Goal: Manage account settings

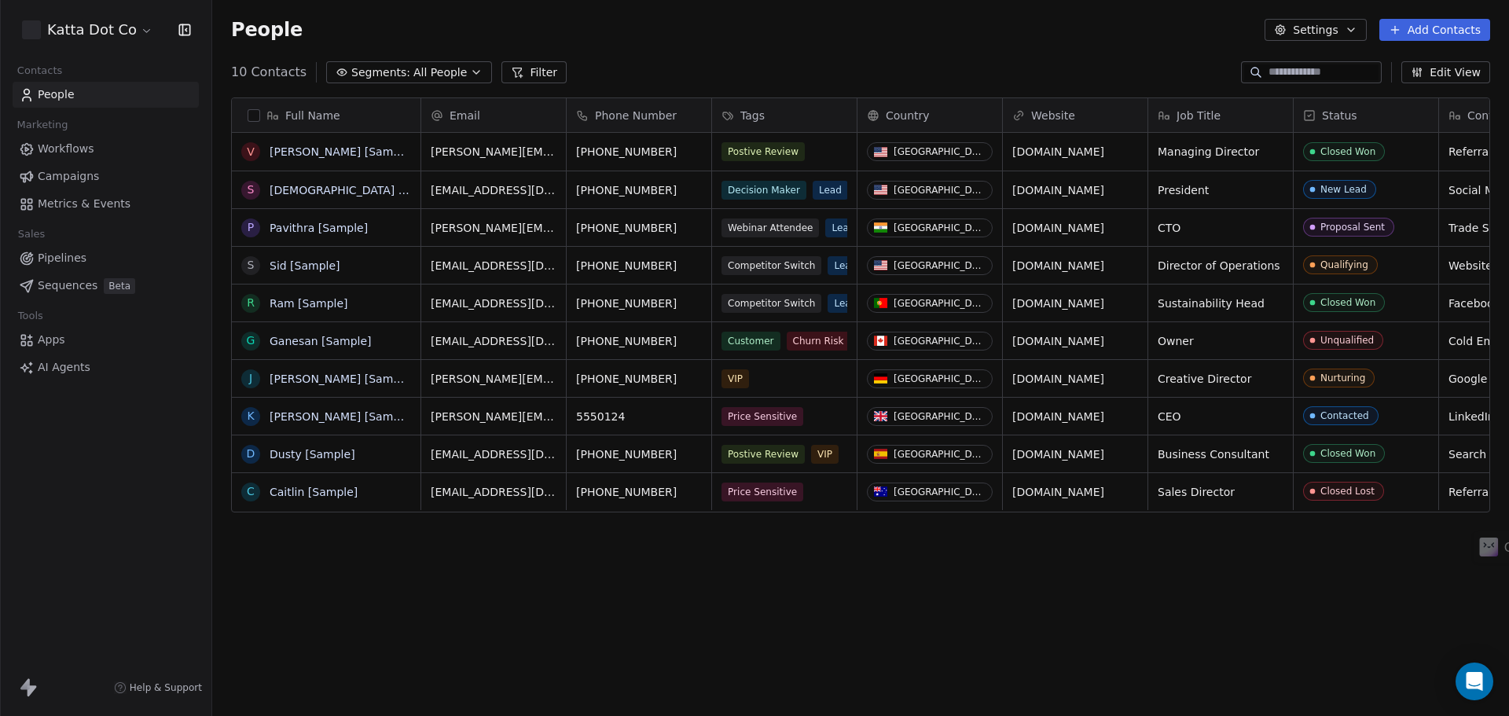
scroll to position [618, 1285]
click at [115, 31] on html "Katta Dot Co Contacts People Marketing Workflows Campaigns Metrics & Events Sal…" at bounding box center [754, 358] width 1509 height 716
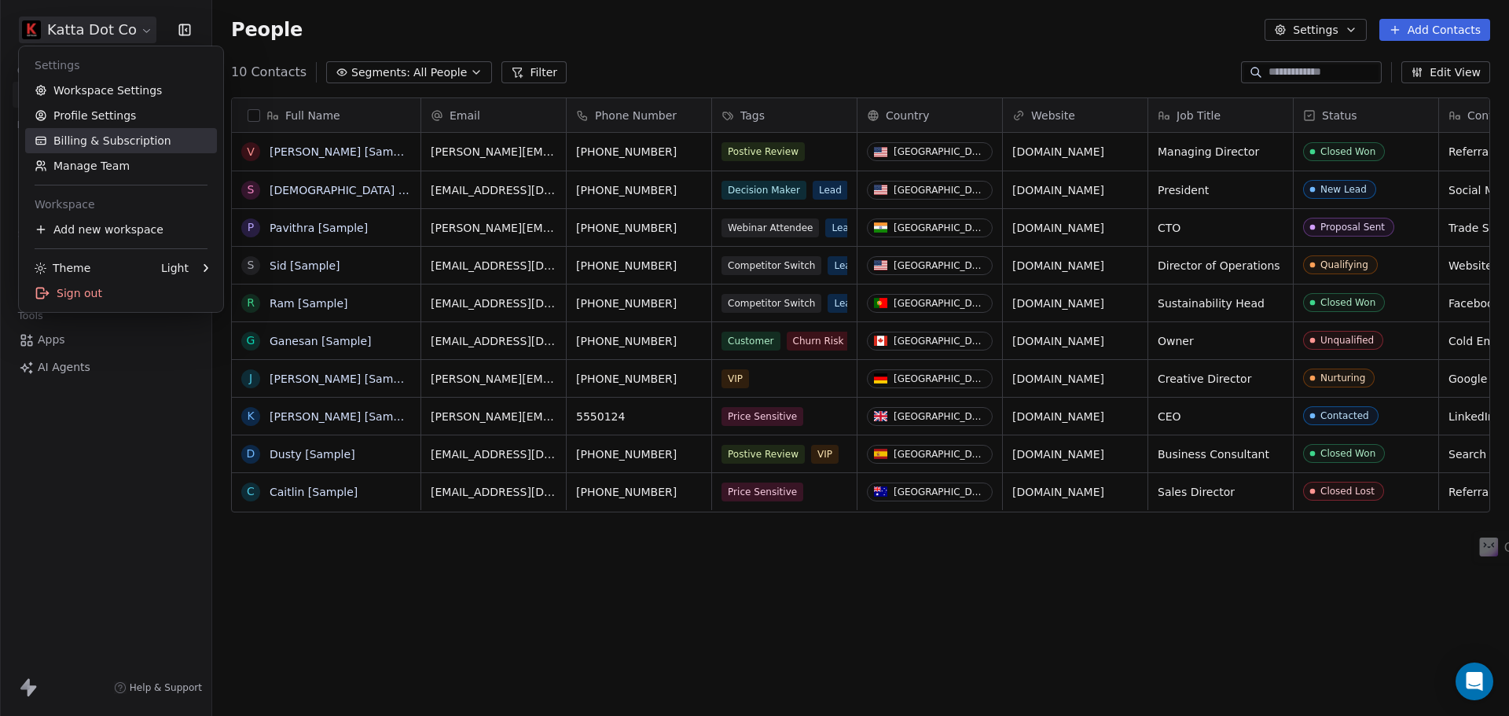
click at [95, 137] on link "Billing & Subscription" at bounding box center [121, 140] width 192 height 25
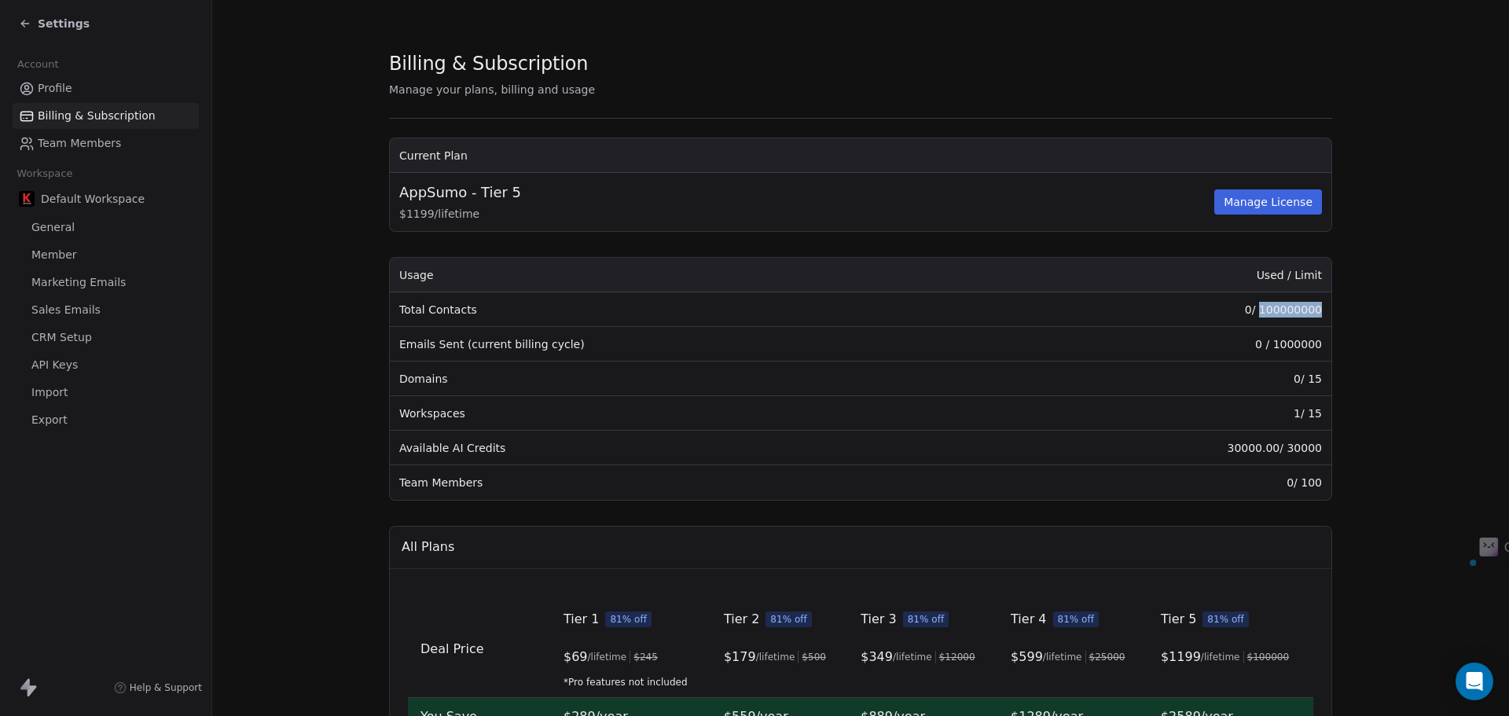
drag, startPoint x: 1316, startPoint y: 310, endPoint x: 1263, endPoint y: 304, distance: 52.9
click at [1263, 304] on td "0 / 100000000" at bounding box center [1163, 309] width 336 height 35
click at [1417, 304] on section "Billing & Subscription Manage your plans, billing and usage Current Plan AppSum…" at bounding box center [860, 559] width 1297 height 1119
click at [55, 28] on span "Settings" at bounding box center [64, 24] width 52 height 16
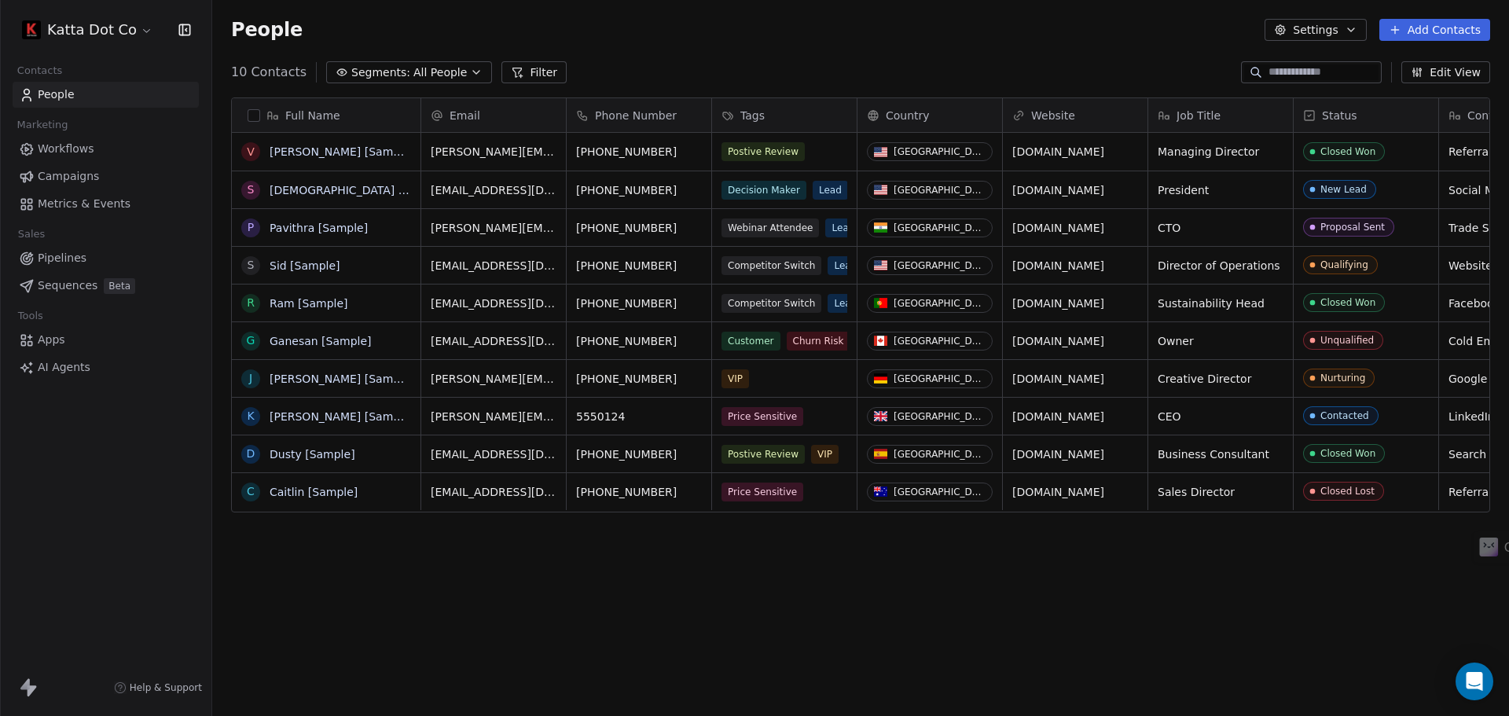
scroll to position [618, 1285]
click at [28, 685] on icon at bounding box center [24, 683] width 9 height 11
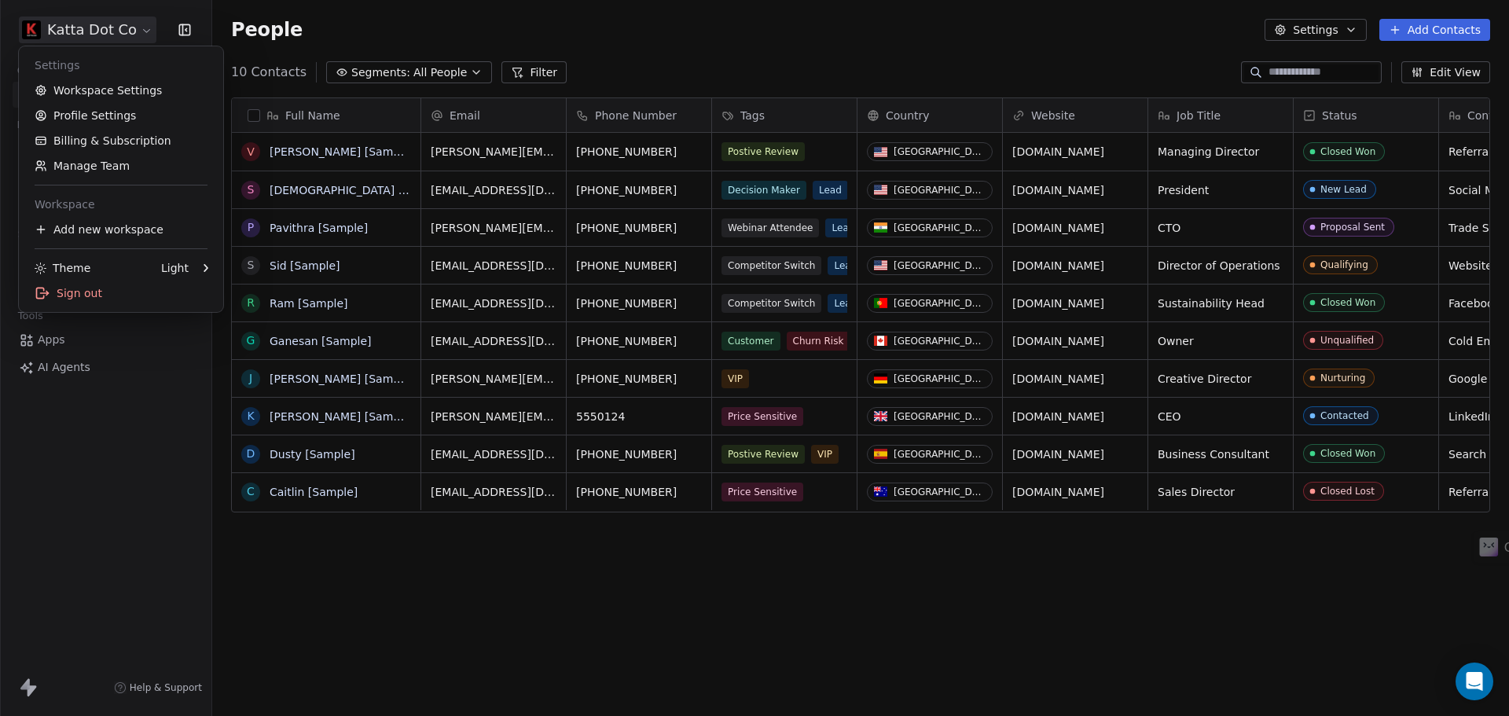
click at [80, 31] on html "Katta Dot Co Contacts People Marketing Workflows Campaigns Metrics & Events Sal…" at bounding box center [754, 358] width 1509 height 716
click at [97, 288] on div "Sign out" at bounding box center [121, 293] width 192 height 25
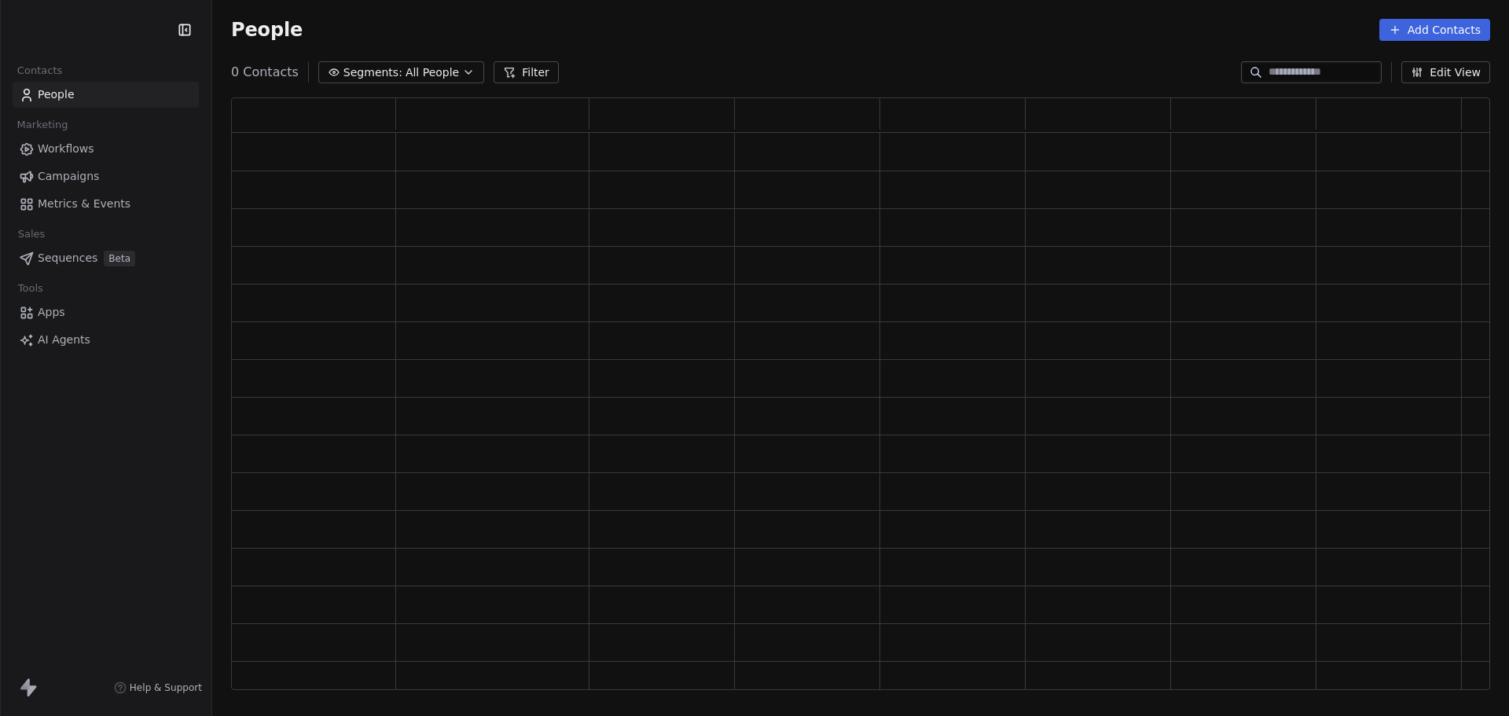
scroll to position [580, 1247]
